Goal: Register for event/course

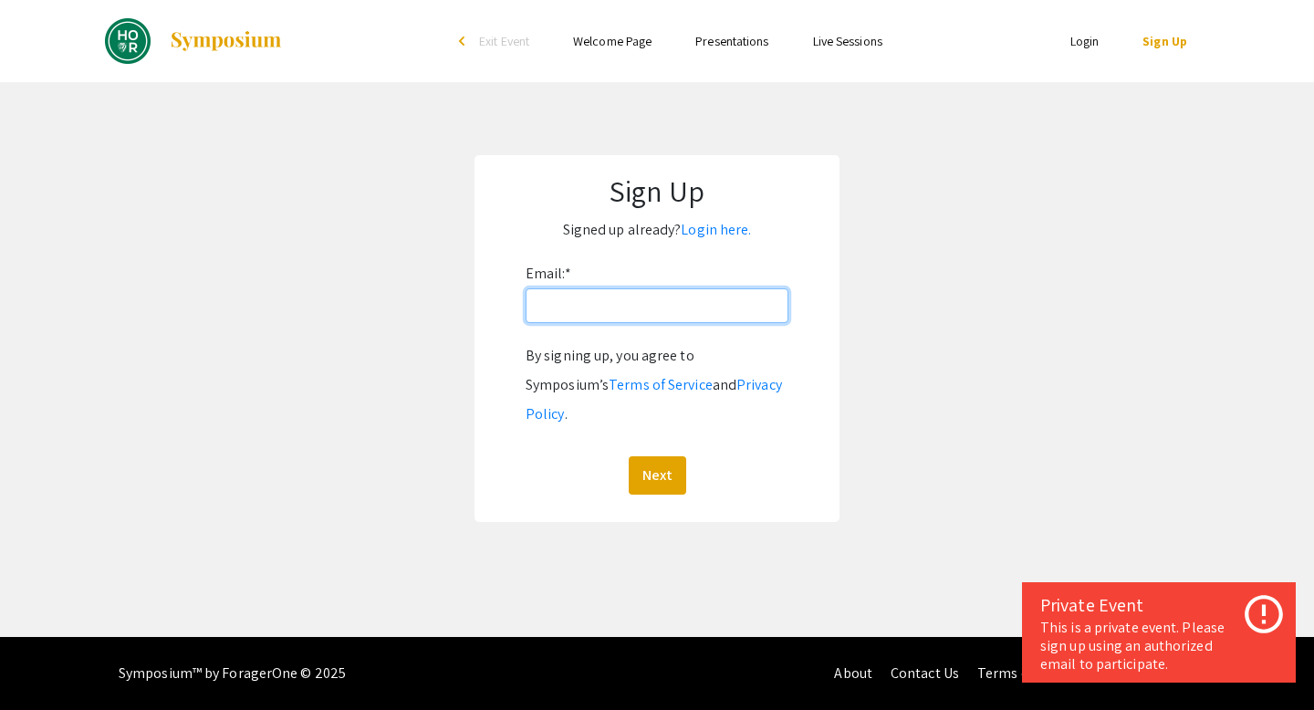
click at [660, 316] on input "Email: *" at bounding box center [657, 305] width 263 height 35
click at [660, 317] on input "Email: *" at bounding box center [657, 305] width 263 height 35
click at [495, 406] on form "Email: * By signing up, you agree to Symposium’s Terms of Service and Privacy P…" at bounding box center [657, 376] width 329 height 235
click at [615, 308] on input "Email: *" at bounding box center [657, 305] width 263 height 35
type input "yxie77@jh.edu"
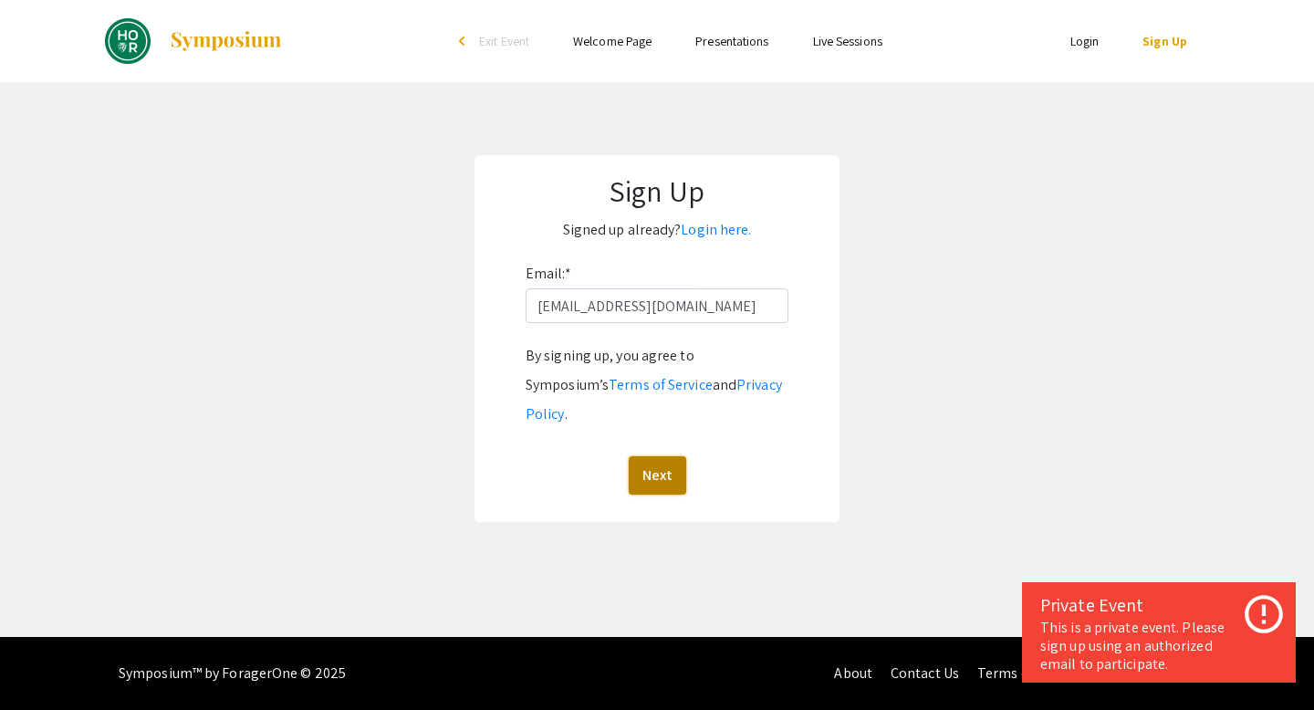
click at [673, 456] on button "Next" at bounding box center [657, 475] width 57 height 38
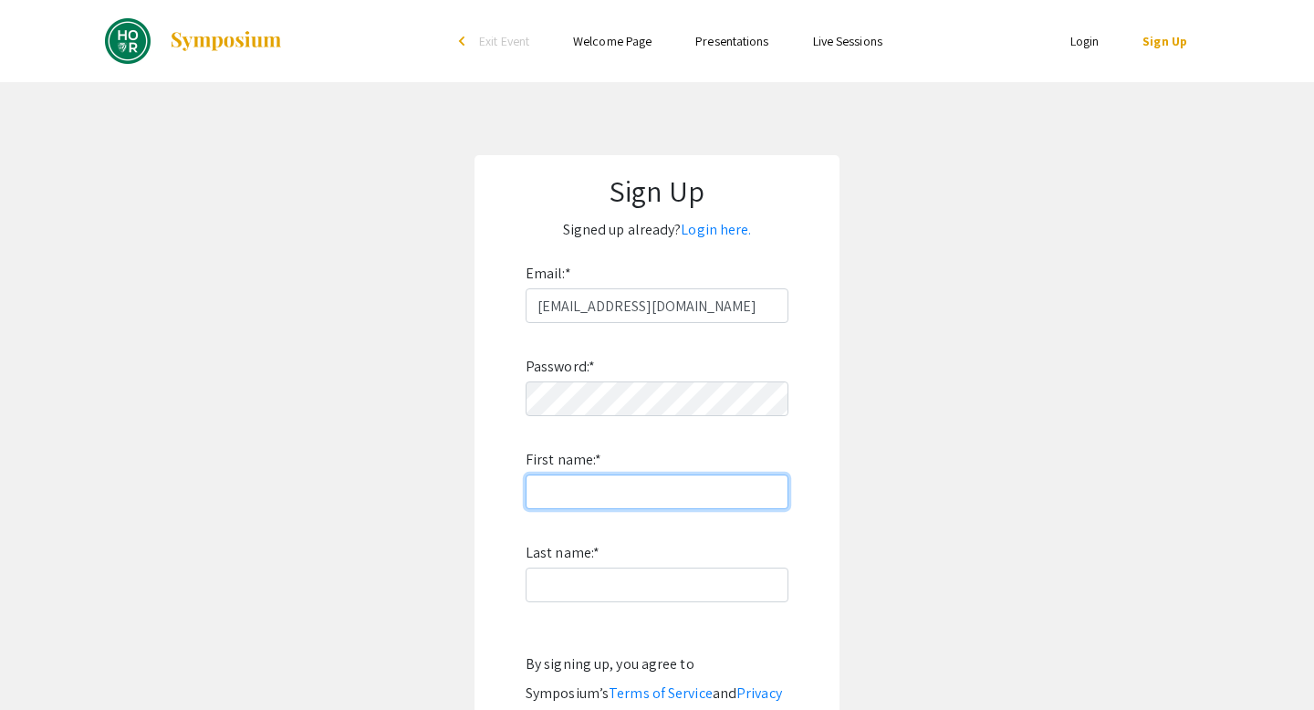
click at [666, 485] on input "First name: *" at bounding box center [657, 492] width 263 height 35
type input "1"
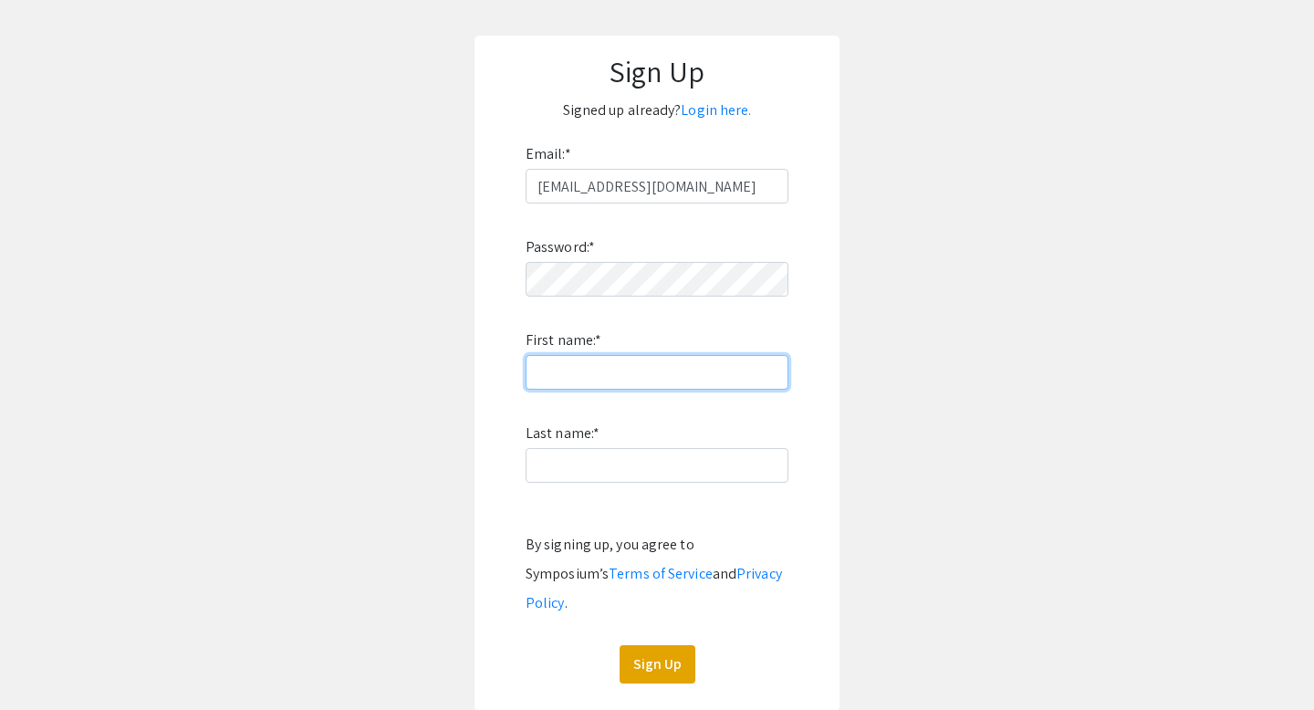
scroll to position [120, 0]
type input "Yuxuan"
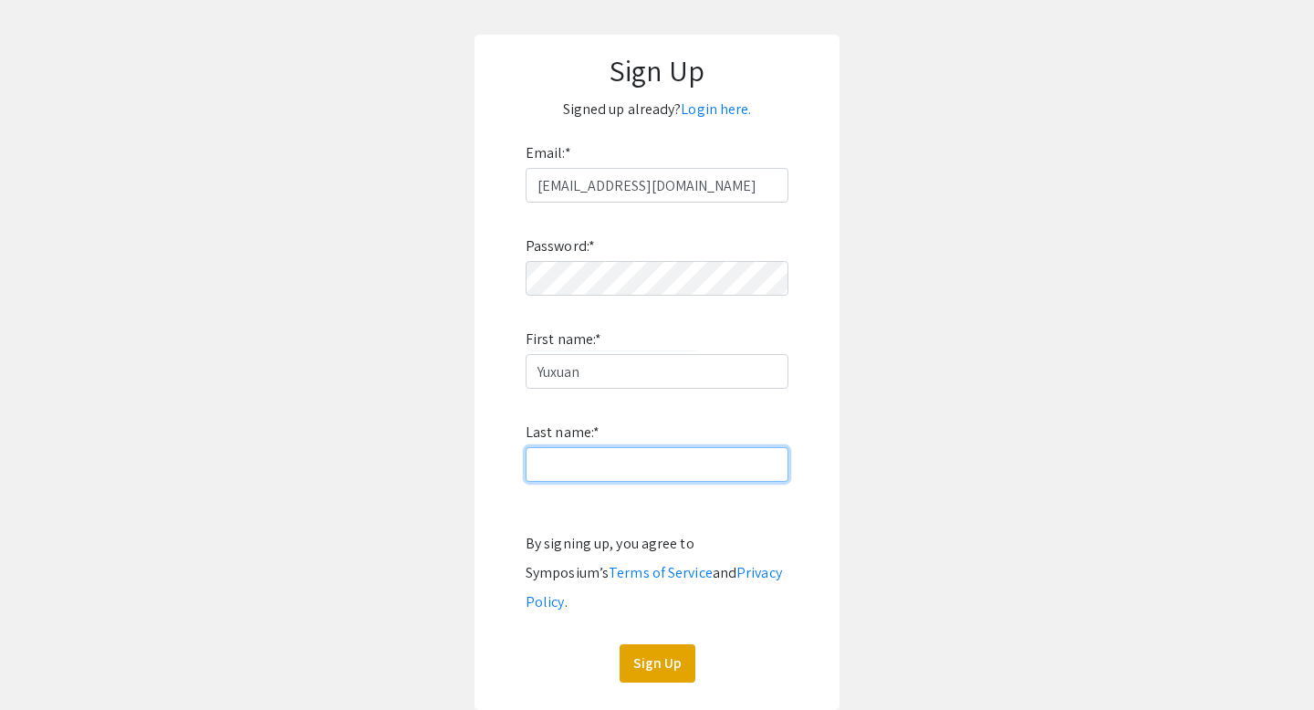
click at [593, 454] on input "Last name: *" at bounding box center [657, 464] width 263 height 35
type input "Xie"
click at [459, 532] on app-signup "Sign Up Signed up already? Login here. Email: * yxie77@jh.edu Password: * First…" at bounding box center [657, 372] width 1314 height 675
click at [661, 644] on button "Sign Up" at bounding box center [658, 663] width 76 height 38
click at [642, 644] on button "Sign Up" at bounding box center [658, 663] width 76 height 38
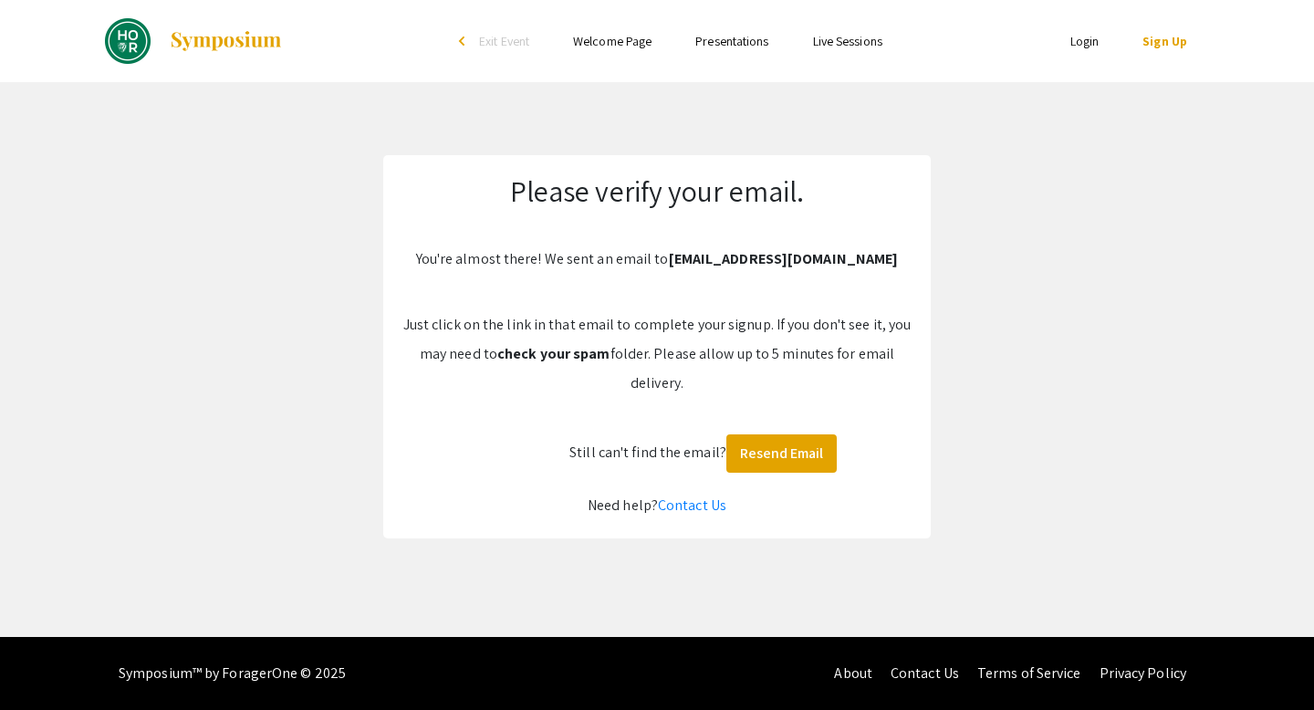
scroll to position [0, 0]
click at [788, 459] on button "Resend Email" at bounding box center [781, 453] width 110 height 38
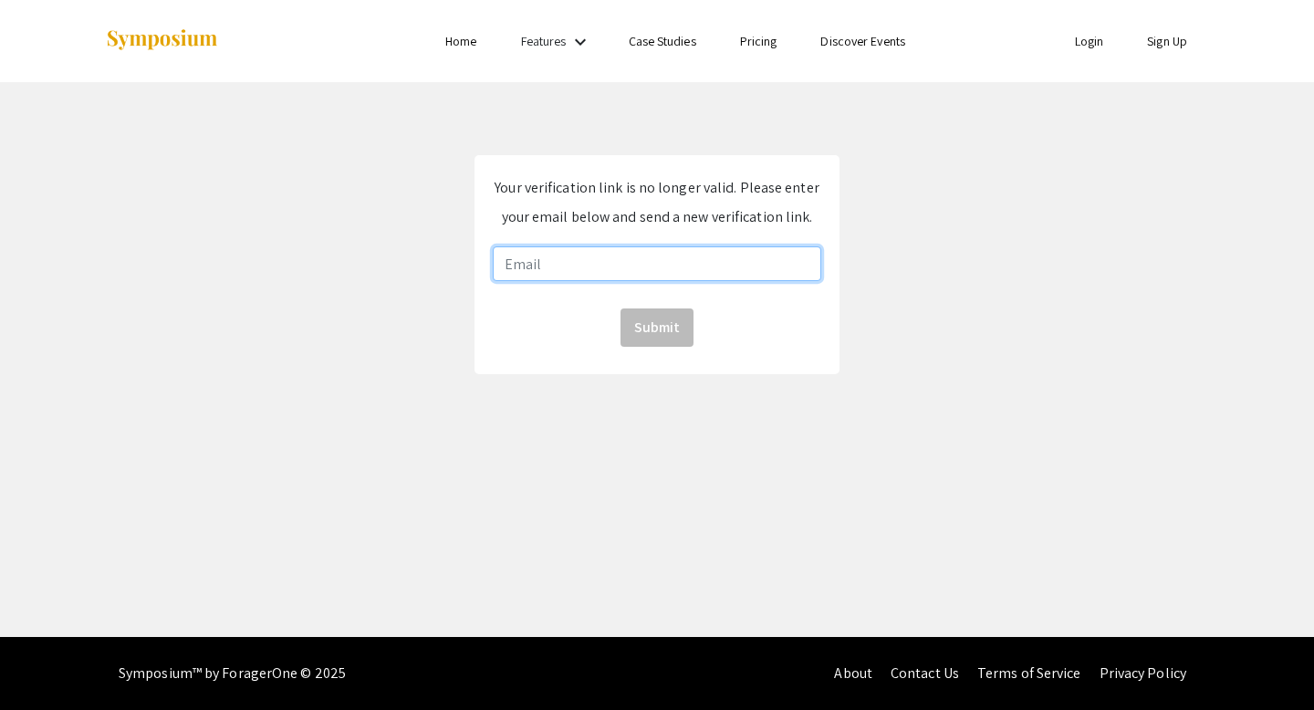
click at [601, 266] on input "email" at bounding box center [657, 263] width 329 height 35
type input "[EMAIL_ADDRESS][DOMAIN_NAME]"
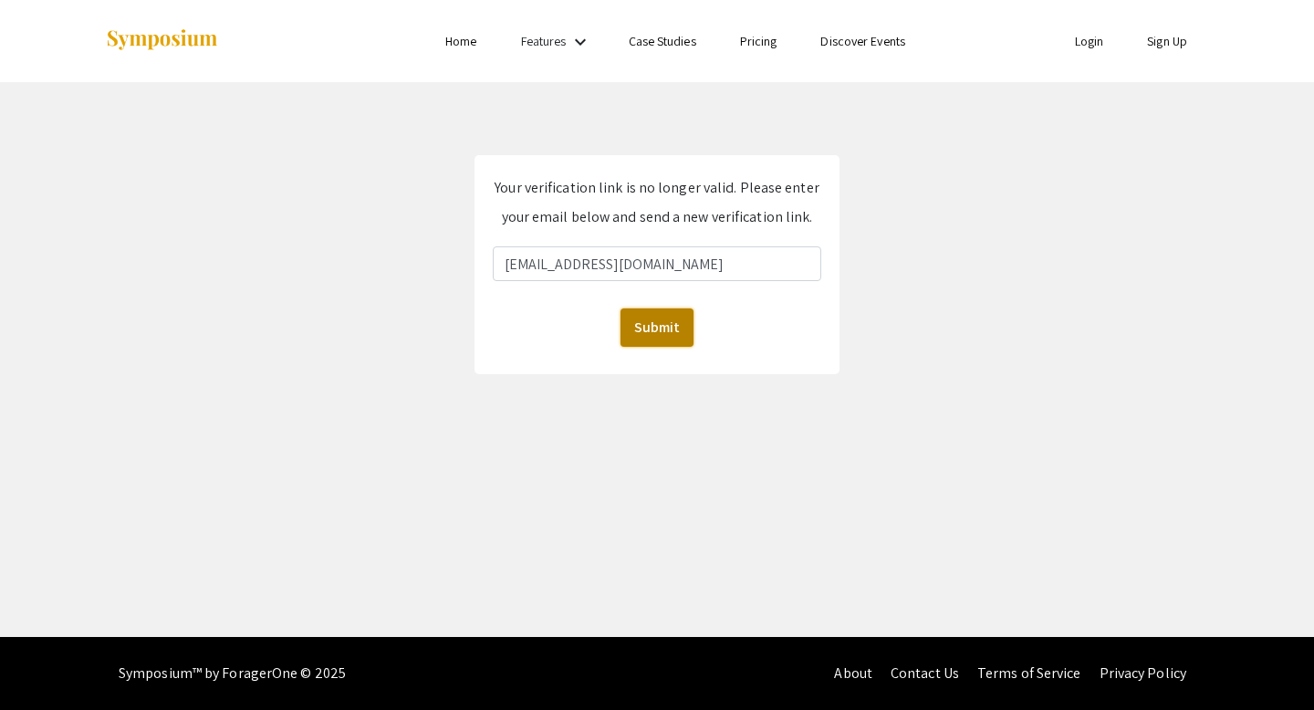
click at [672, 322] on button "Submit" at bounding box center [657, 327] width 73 height 38
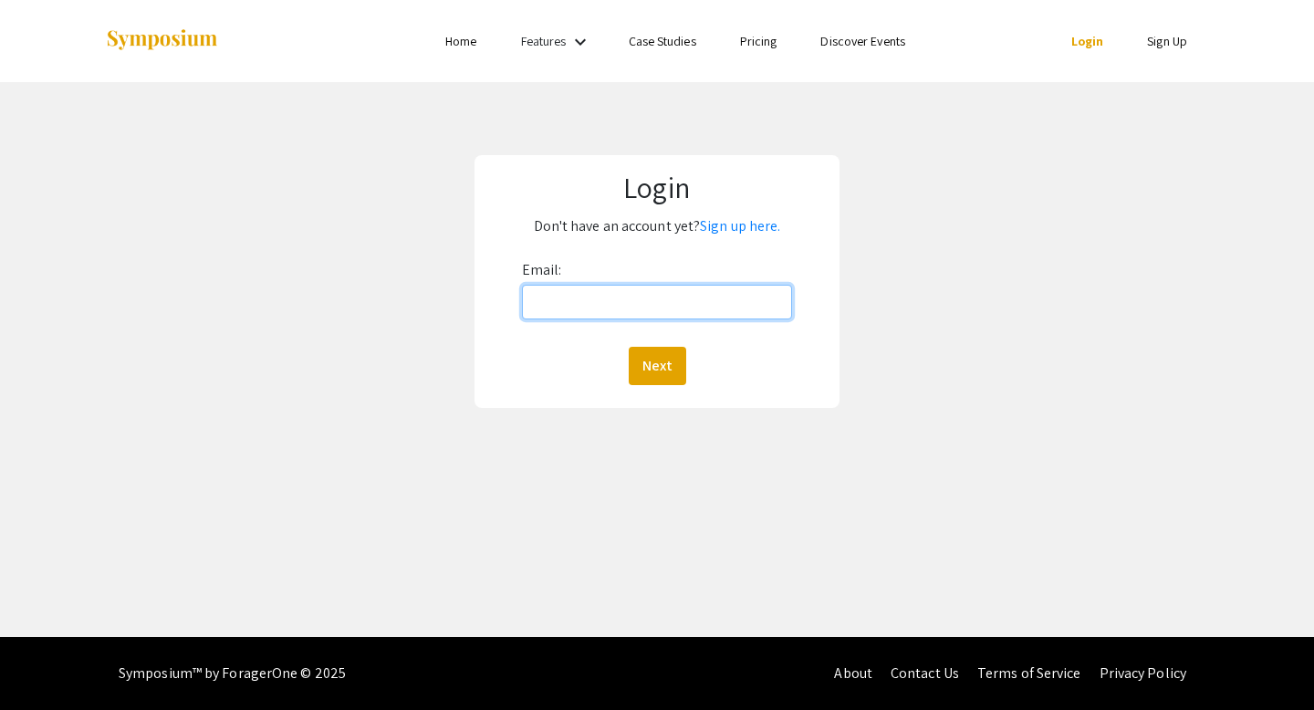
click at [599, 297] on input "Email:" at bounding box center [657, 302] width 271 height 35
type input "[EMAIL_ADDRESS][DOMAIN_NAME]"
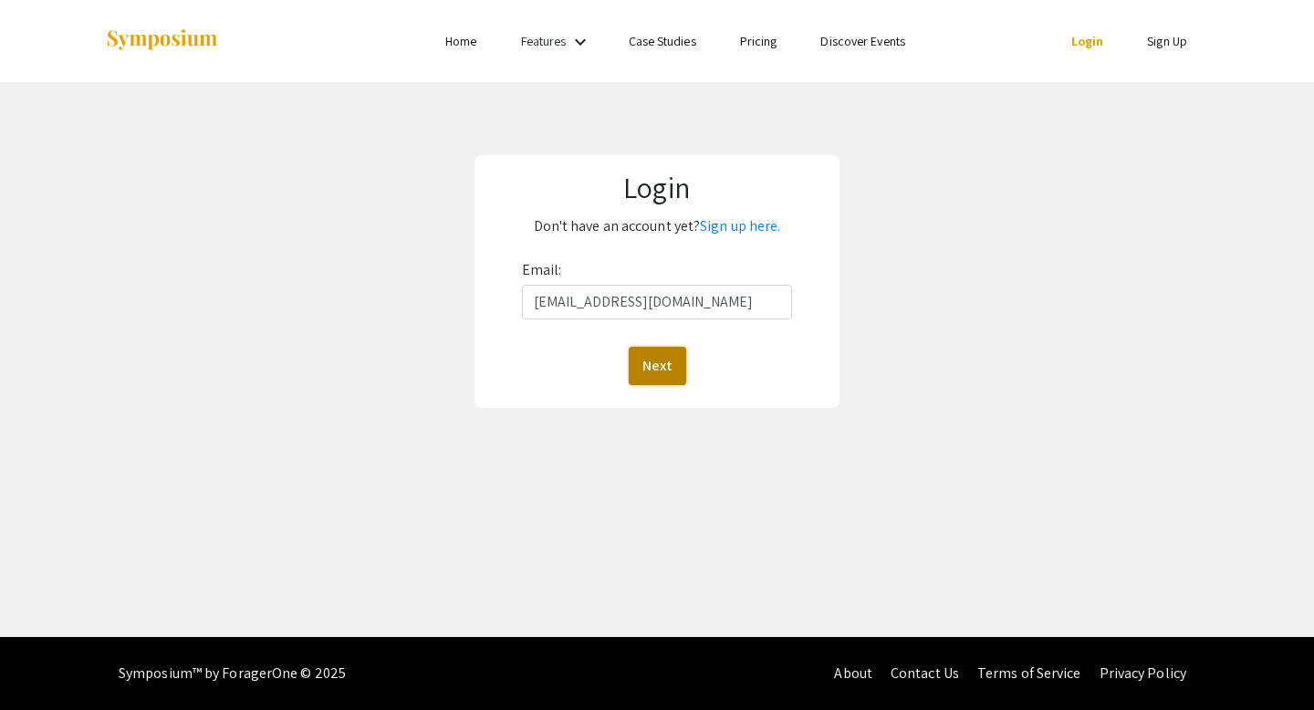
click at [668, 367] on button "Next" at bounding box center [657, 366] width 57 height 38
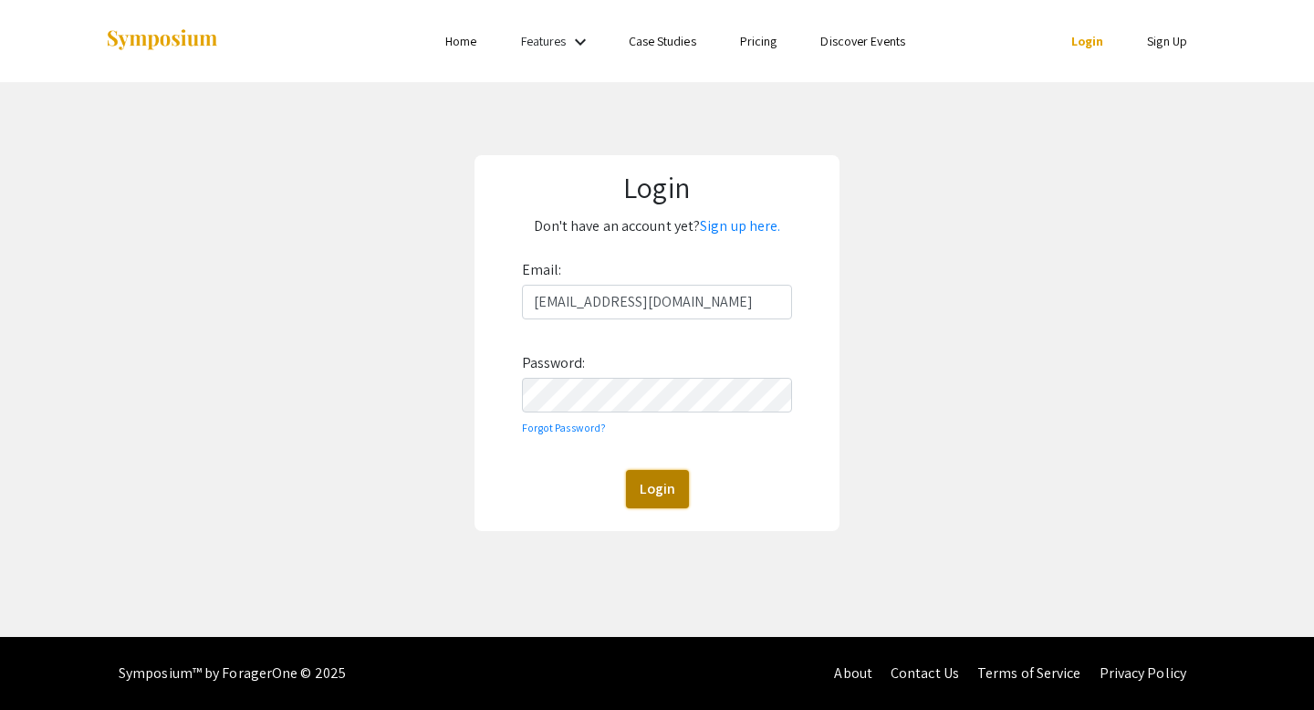
click at [659, 486] on button "Login" at bounding box center [657, 489] width 63 height 38
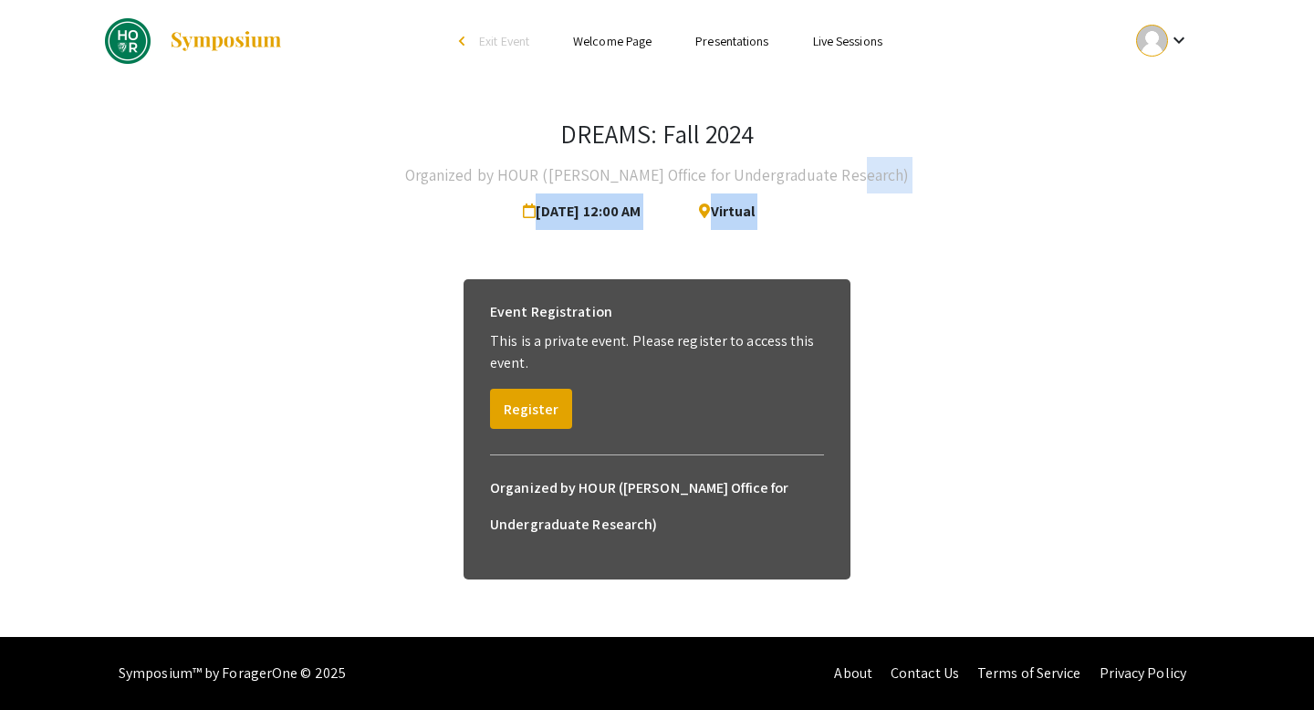
drag, startPoint x: 476, startPoint y: 204, endPoint x: 693, endPoint y: 239, distance: 219.0
click at [693, 239] on div "DREAMS: Fall 2024 Organized by HOUR ([PERSON_NAME] Office for Undergraduate Res…" at bounding box center [657, 358] width 1132 height 552
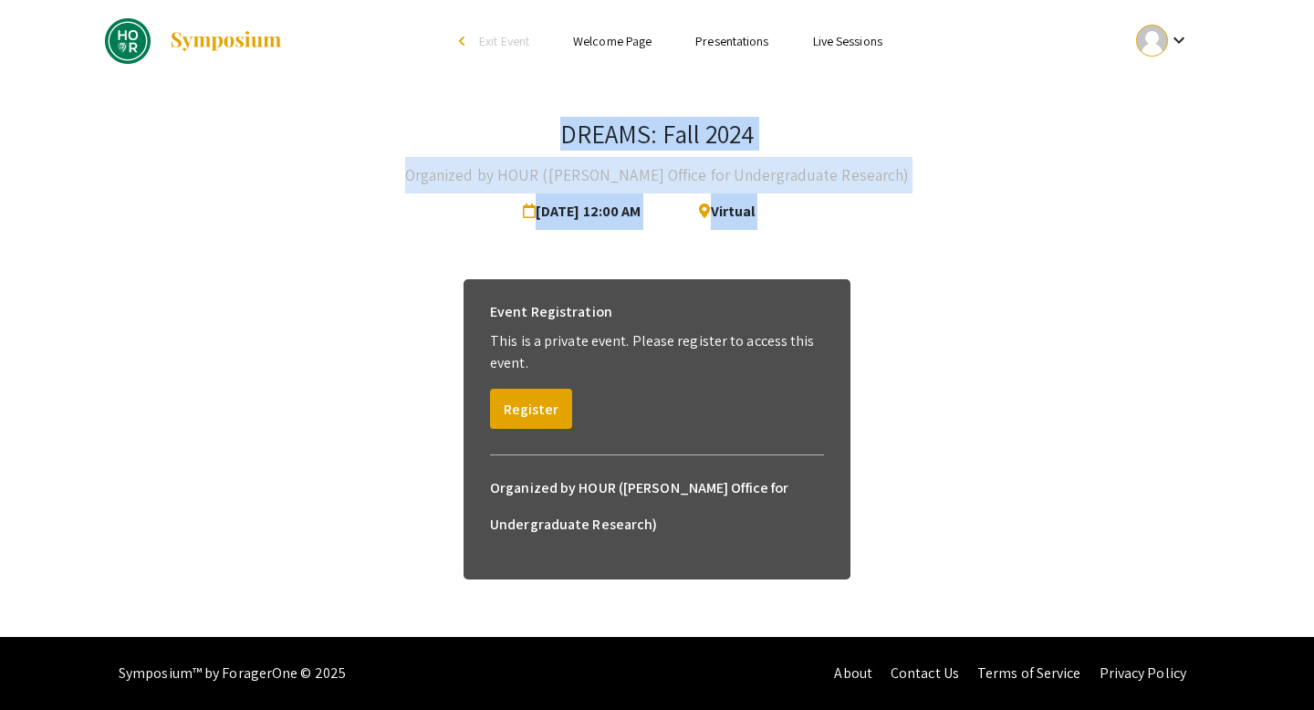
drag, startPoint x: 644, startPoint y: 254, endPoint x: 628, endPoint y: 113, distance: 141.5
click at [628, 113] on div "DREAMS: Fall 2024 Organized by HOUR ([PERSON_NAME] Office for Undergraduate Res…" at bounding box center [657, 358] width 1132 height 552
drag, startPoint x: 628, startPoint y: 113, endPoint x: 767, endPoint y: 242, distance: 189.9
click at [767, 242] on div "DREAMS: Fall 2024 Organized by HOUR (Hopkins Office for Undergraduate Research)…" at bounding box center [657, 358] width 1132 height 552
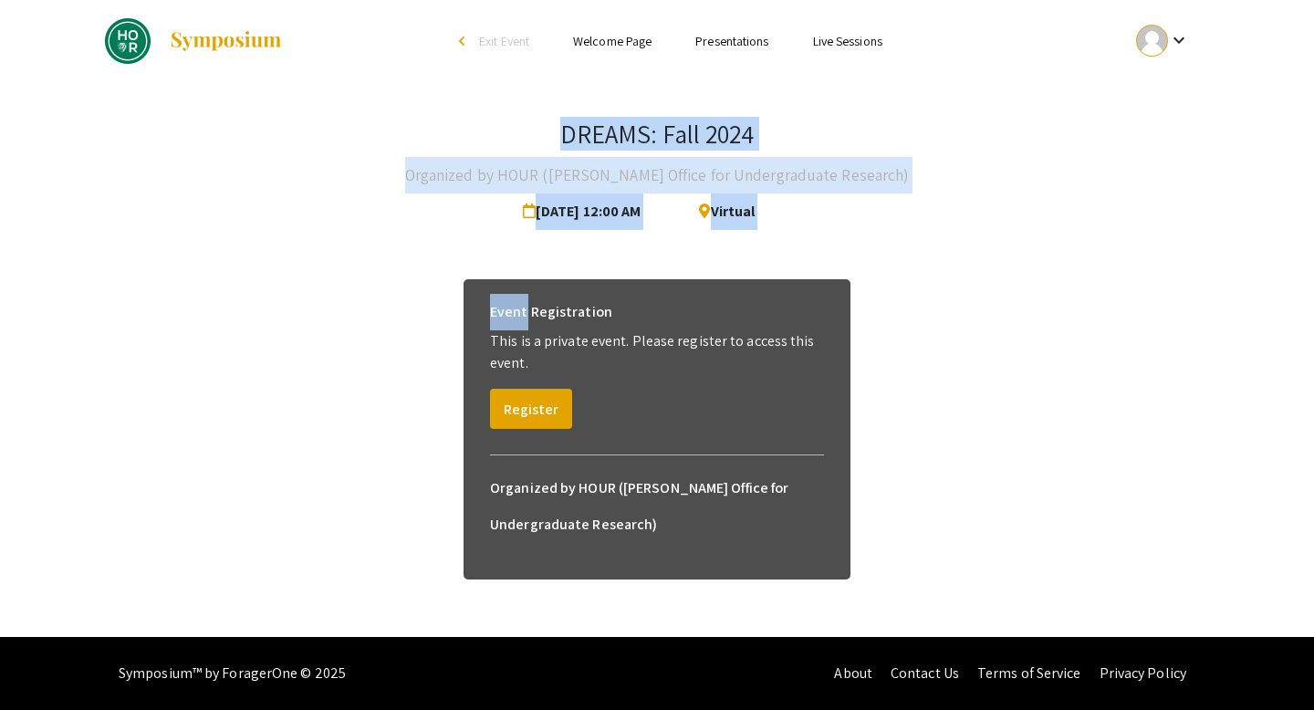
click at [767, 242] on div "DREAMS: Fall 2024 Organized by HOUR (Hopkins Office for Undergraduate Research)…" at bounding box center [657, 358] width 1132 height 552
drag, startPoint x: 689, startPoint y: 248, endPoint x: 630, endPoint y: 119, distance: 142.5
click at [630, 119] on div "DREAMS: Fall 2024 Organized by HOUR (Hopkins Office for Undergraduate Research)…" at bounding box center [657, 358] width 1132 height 552
click at [630, 119] on h3 "DREAMS: Fall 2024" at bounding box center [657, 134] width 194 height 31
